Goal: Task Accomplishment & Management: Manage account settings

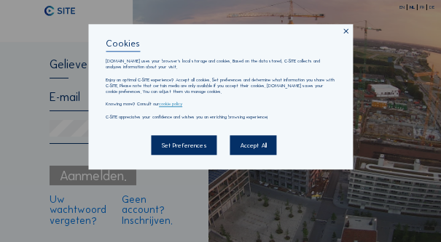
click at [245, 146] on div "Accept All" at bounding box center [253, 145] width 47 height 20
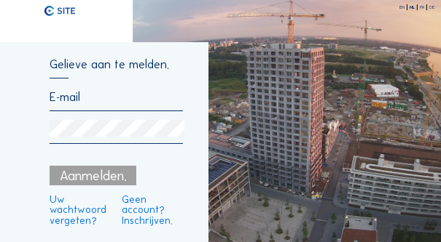
click at [101, 85] on form "Gelieve aan te melden. Aanmelden. Uw wachtwoord vergeten? Geen account? Inschri…" at bounding box center [116, 142] width 133 height 166
click at [93, 100] on input "email" at bounding box center [116, 97] width 133 height 14
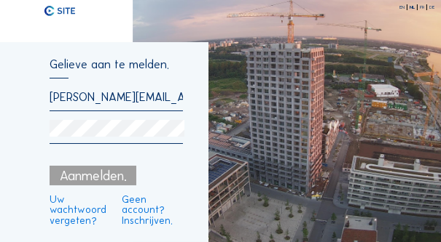
scroll to position [0, 9]
type input "[PERSON_NAME][EMAIL_ADDRESS][DOMAIN_NAME]"
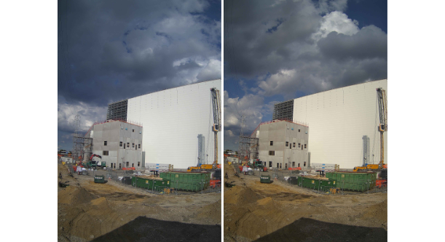
scroll to position [146, 0]
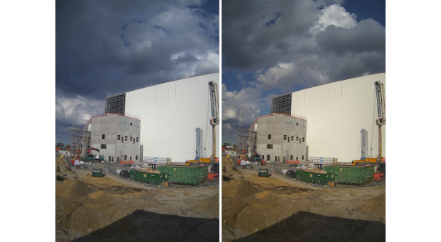
click at [111, 153] on img at bounding box center [137, 126] width 164 height 292
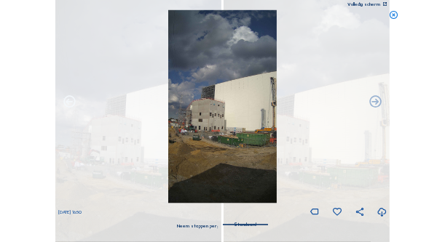
click at [64, 100] on icon at bounding box center [70, 102] width 14 height 14
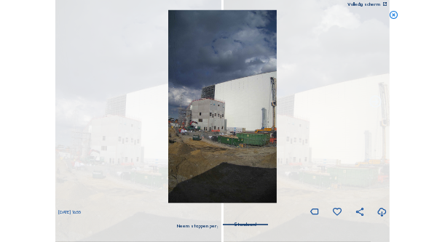
click at [375, 103] on icon at bounding box center [375, 102] width 14 height 14
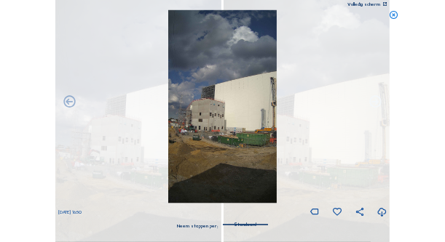
click at [375, 104] on icon at bounding box center [375, 102] width 14 height 14
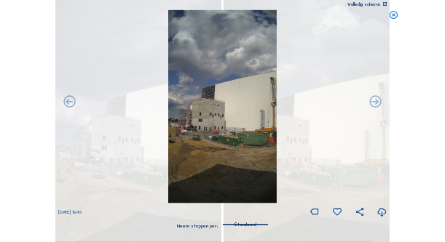
click at [375, 104] on icon at bounding box center [375, 102] width 14 height 14
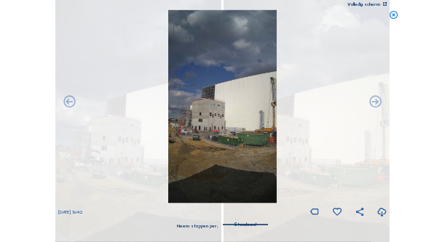
click at [375, 104] on icon at bounding box center [375, 102] width 14 height 14
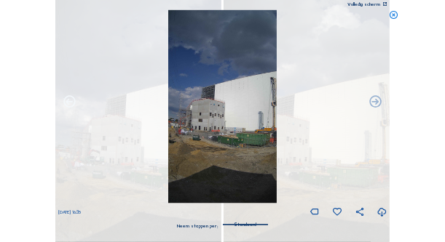
click at [76, 103] on icon at bounding box center [70, 102] width 14 height 14
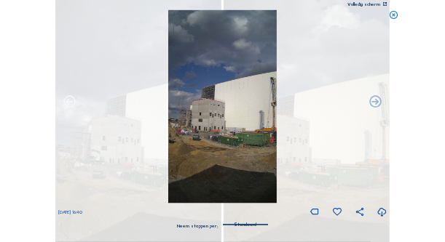
click at [68, 103] on icon at bounding box center [70, 102] width 14 height 14
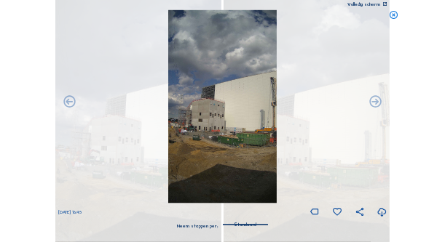
click at [68, 103] on icon at bounding box center [70, 102] width 14 height 14
